Goal: Information Seeking & Learning: Learn about a topic

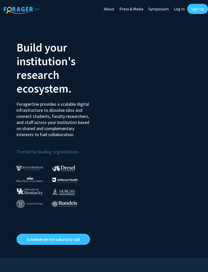
click at [178, 10] on link "Log In" at bounding box center [179, 9] width 16 height 18
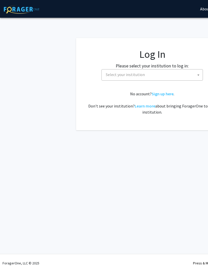
select select
click at [153, 70] on span "Select your institution" at bounding box center [153, 74] width 99 height 10
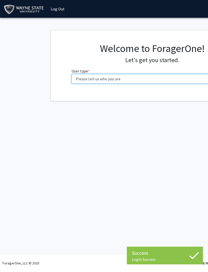
click at [193, 77] on select "Please tell us who you are Undergraduate Student Master's Student Doctoral Cand…" at bounding box center [151, 79] width 161 height 10
select select "1: undergrad"
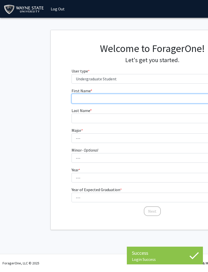
click at [165, 94] on input "First Name * required" at bounding box center [151, 99] width 161 height 10
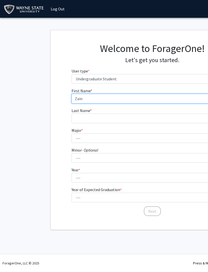
type input "Zain"
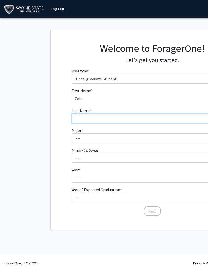
click at [143, 114] on input "Last Name * required" at bounding box center [151, 118] width 161 height 10
type input "Mathkoor"
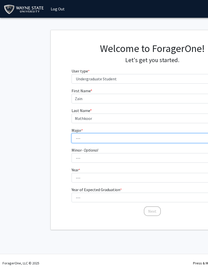
click at [150, 138] on select "--- Accounting African American Studies Anthropology [MEDICAL_DATA] Arabic for …" at bounding box center [151, 138] width 161 height 10
select select "11: 1791"
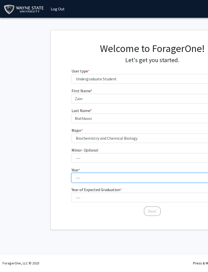
click at [139, 178] on select "--- First-year Sophomore Junior Senior Postbaccalaureate Certificate" at bounding box center [151, 178] width 161 height 10
select select "1: first-year"
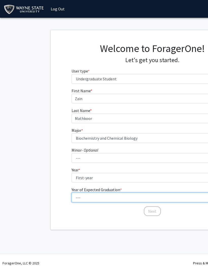
click at [141, 196] on select "--- 2025 2026 2027 2028 2029 2030 2031 2032 2033 2034" at bounding box center [151, 197] width 161 height 10
select select "5: 2029"
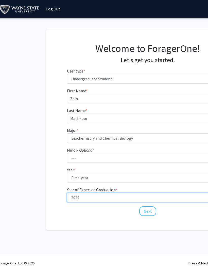
scroll to position [0, 1]
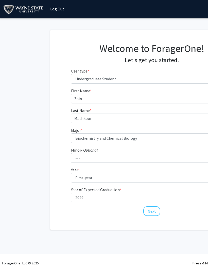
click at [154, 211] on button "Next" at bounding box center [151, 211] width 17 height 10
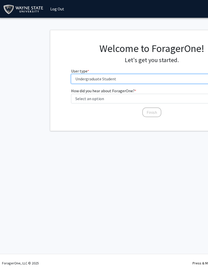
click at [172, 79] on select "Please tell us who you are Undergraduate Student Master's Student Doctoral Cand…" at bounding box center [151, 79] width 161 height 10
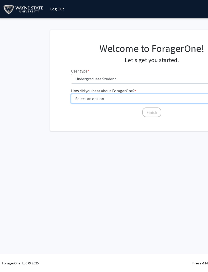
click at [149, 97] on select "Select an option Peer/student recommendation Faculty/staff recommendation Unive…" at bounding box center [151, 99] width 161 height 10
select select "3: university_website"
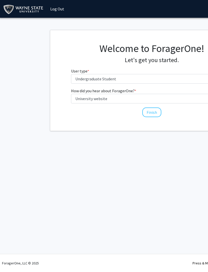
click at [156, 112] on button "Finish" at bounding box center [151, 112] width 19 height 10
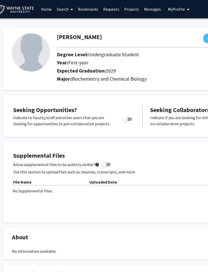
scroll to position [0, 9]
click at [126, 118] on span "Toggle" at bounding box center [125, 118] width 5 height 5
click at [125, 121] on input "Are you actively seeking opportunities?" at bounding box center [125, 121] width 0 height 0
checkbox input "true"
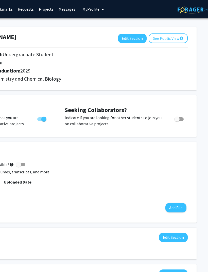
scroll to position [0, 96]
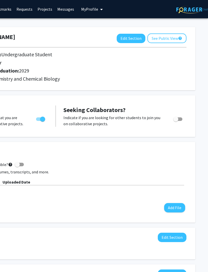
click at [177, 117] on span "Toggle" at bounding box center [175, 118] width 5 height 5
click at [175, 121] on input "Would you like to receive other student requests to work with you?" at bounding box center [175, 121] width 0 height 0
checkbox input "true"
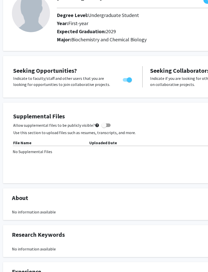
scroll to position [40, 10]
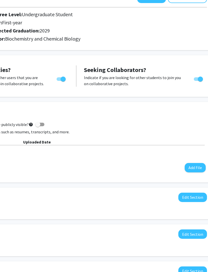
click at [193, 165] on button "Add File" at bounding box center [194, 167] width 21 height 9
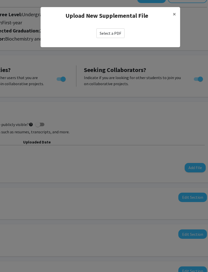
click at [177, 18] on button "×" at bounding box center [173, 14] width 11 height 14
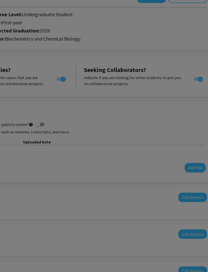
click at [174, 18] on div "Select a PDF" at bounding box center [109, 23] width 139 height 18
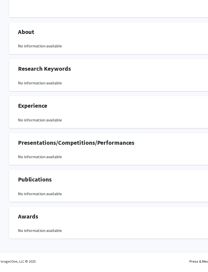
scroll to position [203, 0]
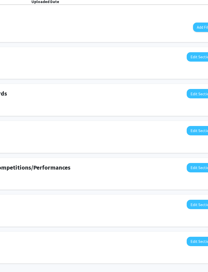
click at [196, 238] on button "Edit Section" at bounding box center [201, 241] width 29 height 9
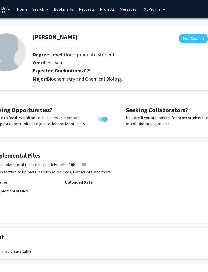
scroll to position [0, 35]
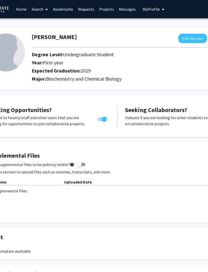
click at [103, 11] on link "Projects" at bounding box center [106, 9] width 20 height 18
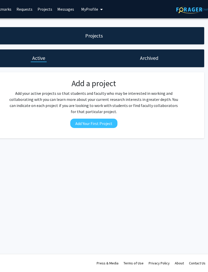
click at [107, 123] on button "Add Your First Project" at bounding box center [93, 122] width 47 height 9
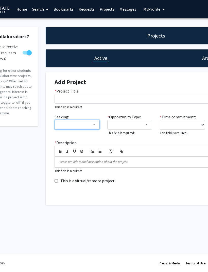
click at [87, 124] on div at bounding box center [75, 124] width 34 height 6
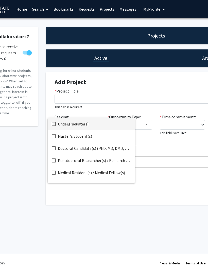
click at [163, 176] on div at bounding box center [104, 136] width 208 height 272
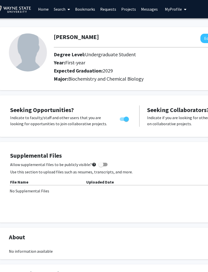
scroll to position [0, 13]
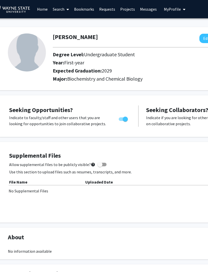
click at [107, 13] on link "Requests" at bounding box center [107, 9] width 21 height 18
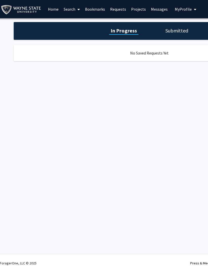
scroll to position [0, 2]
click at [53, 10] on link "Home" at bounding box center [54, 9] width 16 height 18
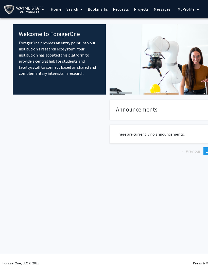
click at [69, 11] on link "Search" at bounding box center [74, 9] width 21 height 18
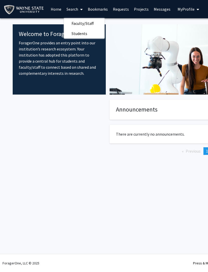
click at [71, 22] on span "Faculty/Staff" at bounding box center [82, 23] width 37 height 10
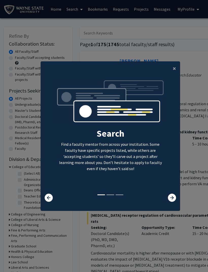
click at [176, 74] on button "×" at bounding box center [173, 68] width 11 height 14
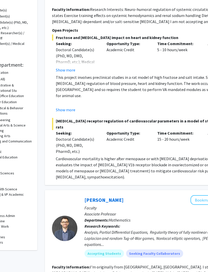
scroll to position [94, 35]
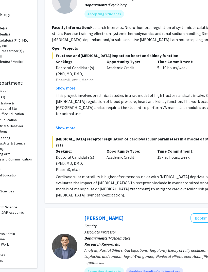
click at [61, 88] on button "Show more" at bounding box center [65, 88] width 19 height 6
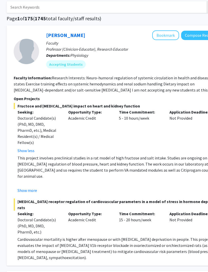
scroll to position [0, 73]
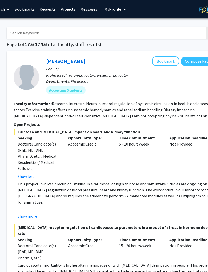
click at [21, 33] on input "Search Keywords" at bounding box center [106, 33] width 199 height 12
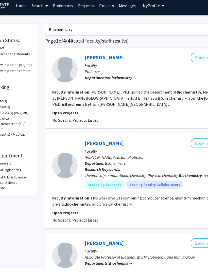
scroll to position [0, 38]
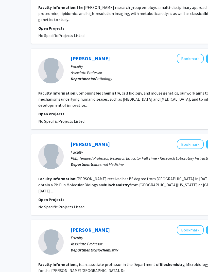
scroll to position [643, 49]
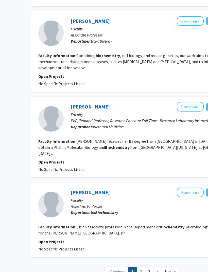
click at [142, 267] on link "2" at bounding box center [140, 271] width 9 height 9
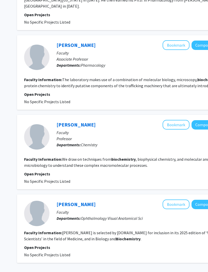
scroll to position [695, 63]
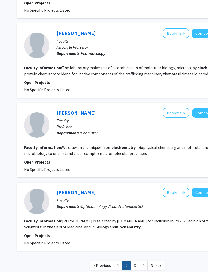
click at [134, 261] on link "3" at bounding box center [134, 265] width 9 height 9
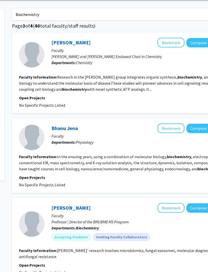
scroll to position [0, 68]
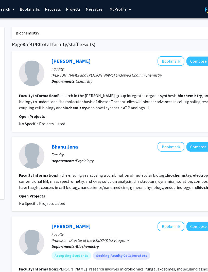
click at [160, 28] on input "Biochemistry" at bounding box center [111, 33] width 199 height 12
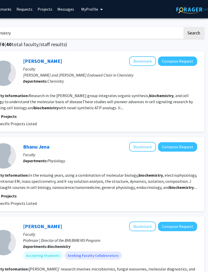
scroll to position [0, 0]
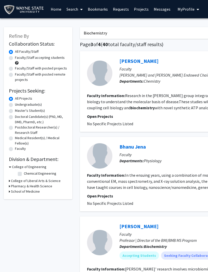
click at [160, 32] on input "Biochemistry" at bounding box center [179, 33] width 199 height 12
type input "B"
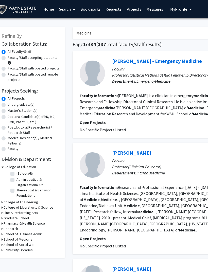
scroll to position [0, 7]
click at [190, 155] on div "[PERSON_NAME] Bookmark Compose Request" at bounding box center [199, 153] width 174 height 10
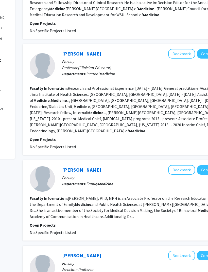
scroll to position [0, 57]
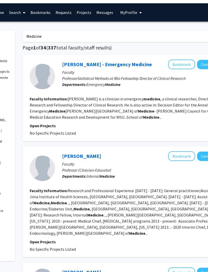
type input "Biochemistry"
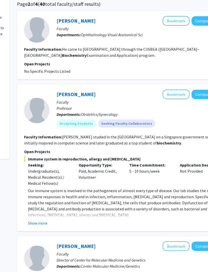
scroll to position [4, 63]
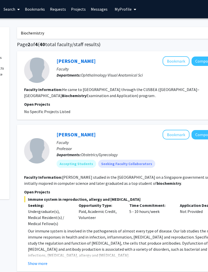
scroll to position [0, 49]
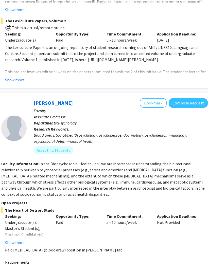
scroll to position [1749, 85]
click at [17, 239] on button "Show more" at bounding box center [14, 242] width 19 height 6
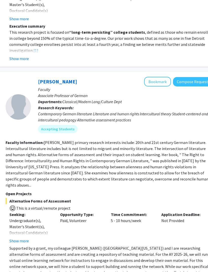
scroll to position [2251, 81]
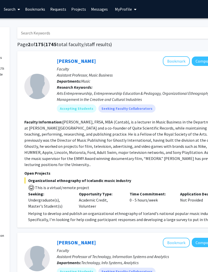
scroll to position [0, 62]
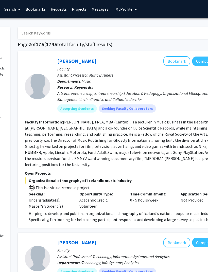
click at [32, 29] on input "Search Keywords" at bounding box center [117, 33] width 199 height 12
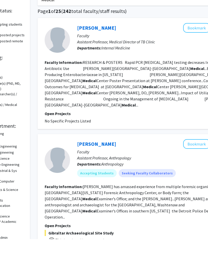
scroll to position [0, 43]
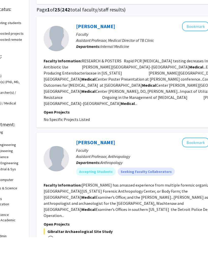
click at [169, 172] on div "[PERSON_NAME] Bookmark Compose Request" at bounding box center [163, 177] width 174 height 10
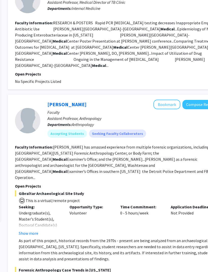
scroll to position [0, 72]
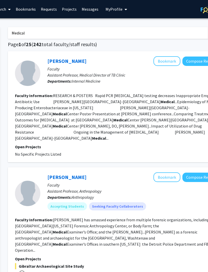
click at [42, 30] on input "Medical" at bounding box center [107, 33] width 199 height 12
type input "M"
type input "Anesthesiology"
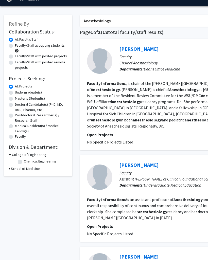
click at [188, 172] on div "[PERSON_NAME] Bookmark Compose Request" at bounding box center [206, 177] width 174 height 10
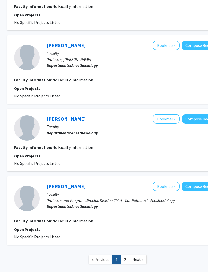
scroll to position [590, 72]
click at [124, 255] on link "2" at bounding box center [125, 259] width 9 height 9
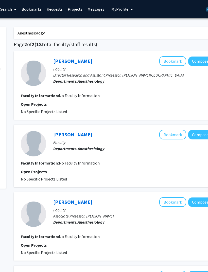
scroll to position [0, 66]
click at [174, 28] on input "Anesthesiology" at bounding box center [112, 33] width 199 height 12
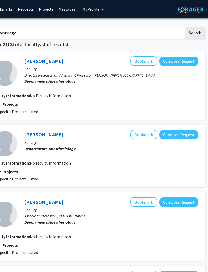
scroll to position [0, 96]
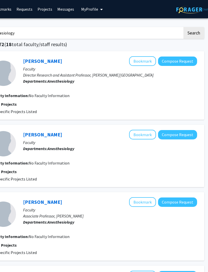
click at [93, 13] on button "My Profile" at bounding box center [91, 9] width 25 height 18
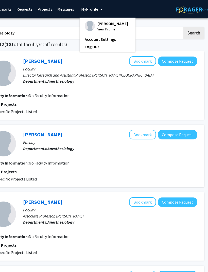
click at [111, 22] on span "[PERSON_NAME]" at bounding box center [112, 24] width 31 height 6
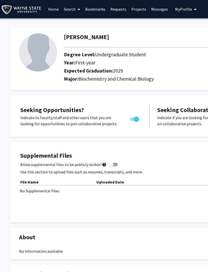
scroll to position [0, 2]
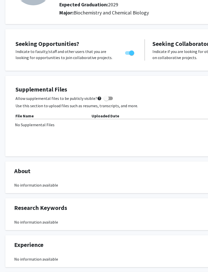
click at [30, 121] on div "No Supplemental Files" at bounding box center [144, 124] width 259 height 6
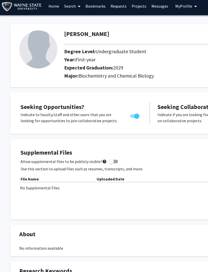
scroll to position [4, 2]
